Goal: Book appointment/travel/reservation

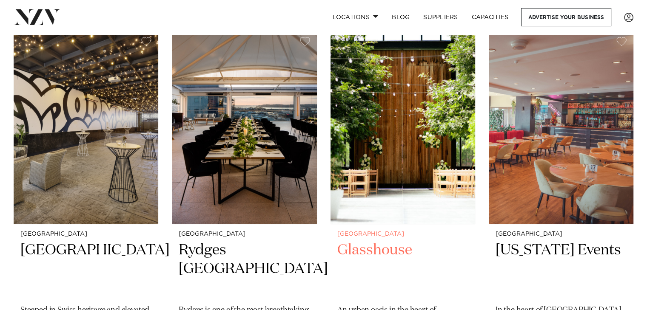
scroll to position [213, 0]
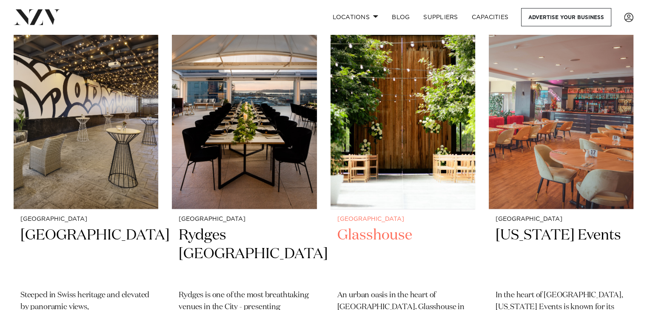
click at [374, 145] on img at bounding box center [402, 112] width 145 height 194
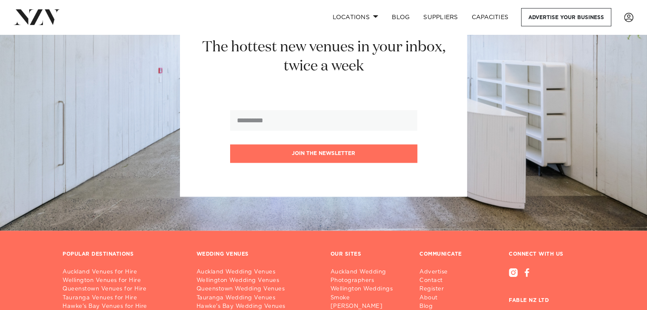
scroll to position [7527, 0]
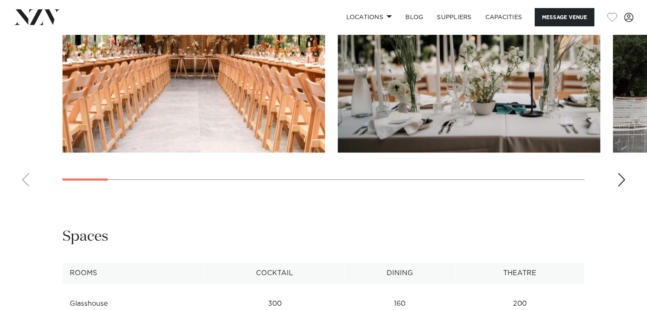
scroll to position [808, 0]
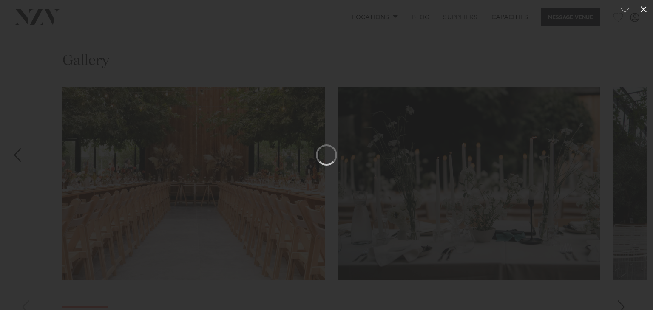
click at [646, 6] on icon at bounding box center [644, 9] width 6 height 6
